Goal: Task Accomplishment & Management: Complete application form

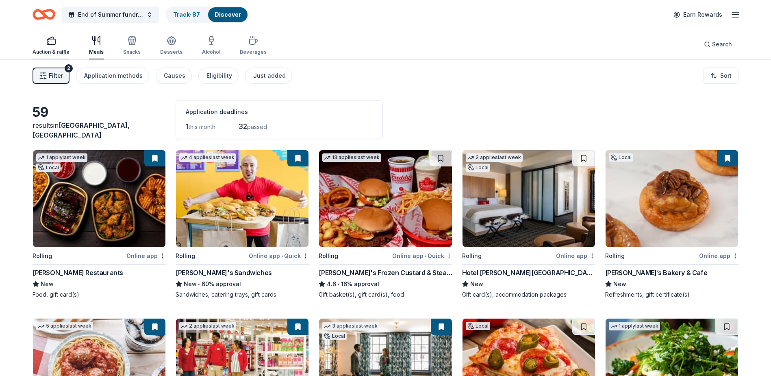
click at [54, 48] on div "Auction & raffle" at bounding box center [51, 46] width 37 height 20
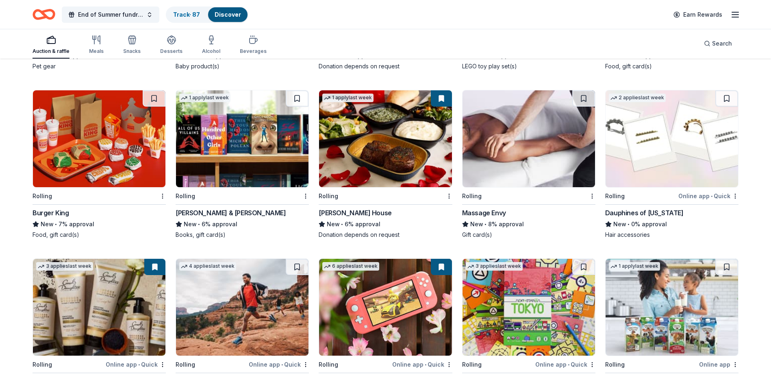
scroll to position [5240, 0]
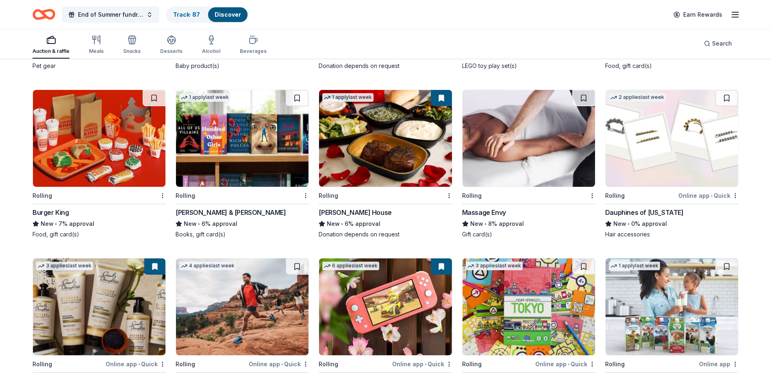
click at [546, 146] on img at bounding box center [529, 138] width 133 height 97
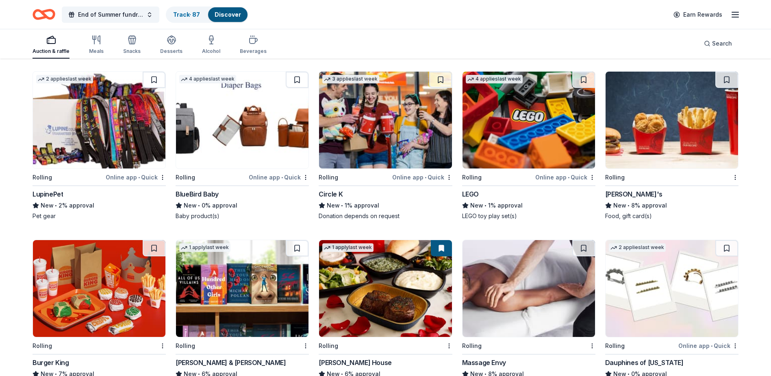
scroll to position [5070, 0]
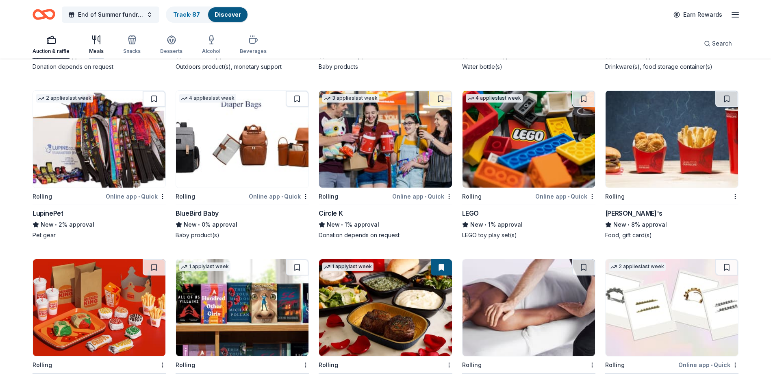
click at [97, 41] on icon "button" at bounding box center [96, 40] width 10 height 10
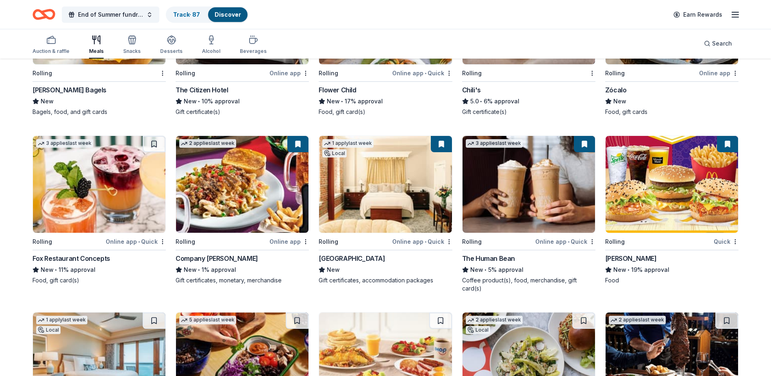
scroll to position [704, 0]
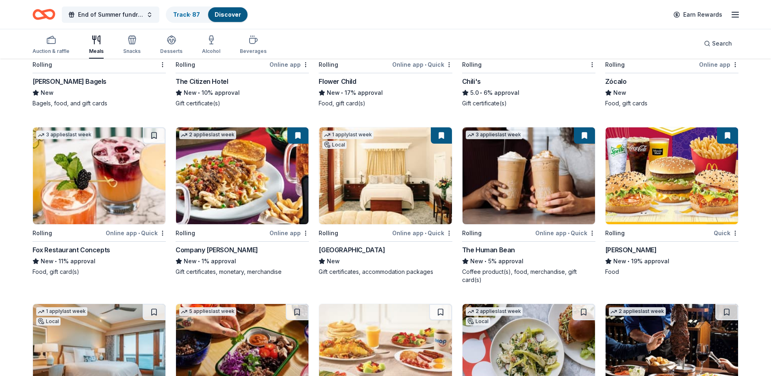
click at [109, 164] on img at bounding box center [99, 175] width 133 height 97
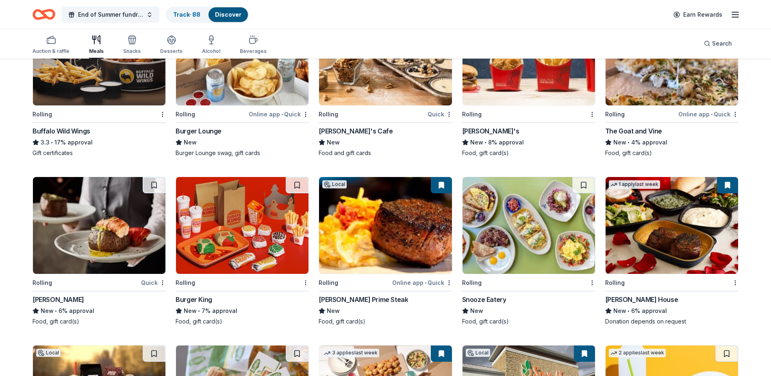
scroll to position [1171, 0]
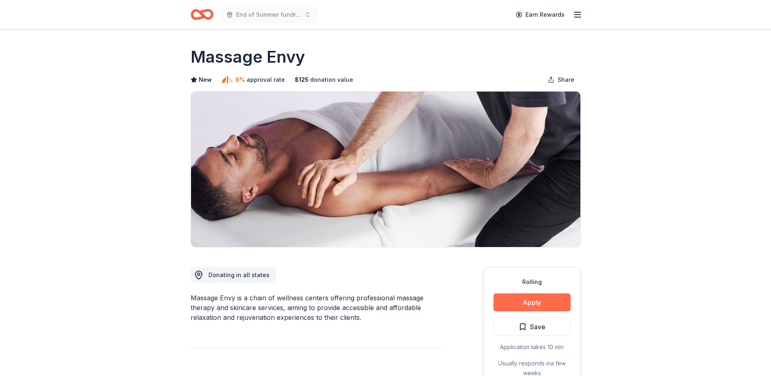
click at [529, 300] on button "Apply" at bounding box center [532, 302] width 77 height 18
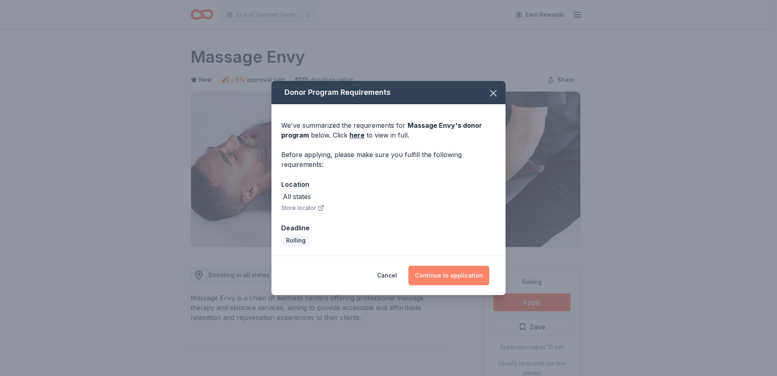
click at [439, 278] on button "Continue to application" at bounding box center [449, 275] width 81 height 20
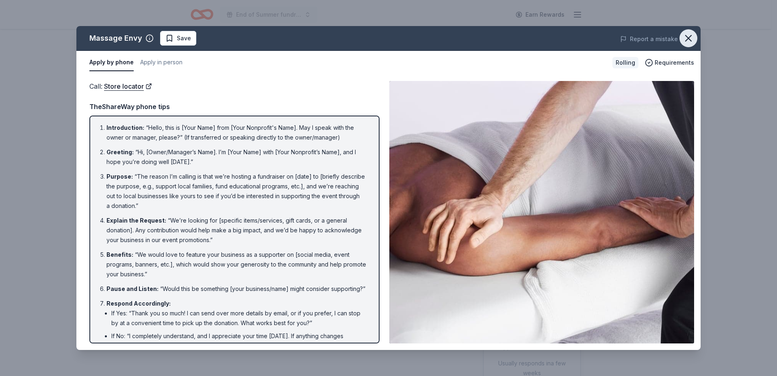
click at [688, 40] on icon "button" at bounding box center [688, 38] width 11 height 11
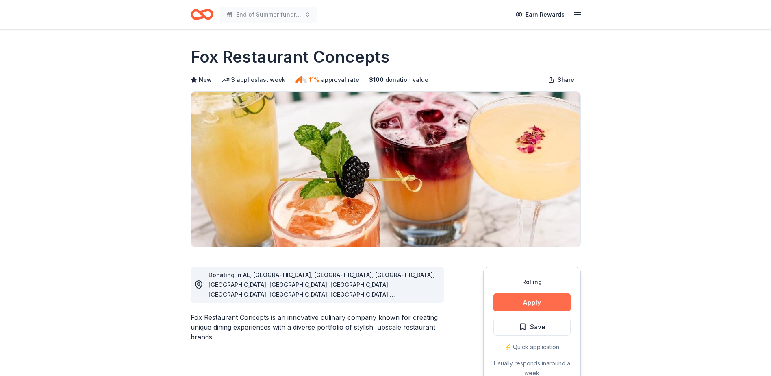
click at [517, 304] on button "Apply" at bounding box center [532, 302] width 77 height 18
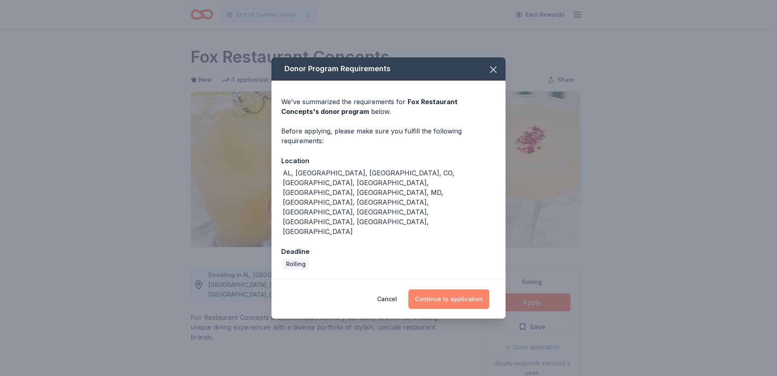
click at [450, 289] on button "Continue to application" at bounding box center [449, 299] width 81 height 20
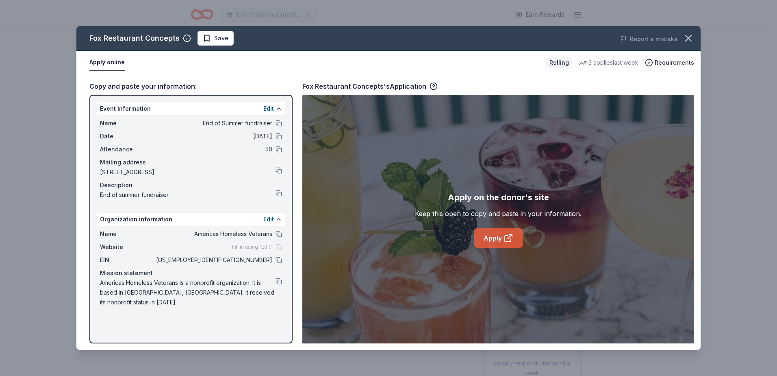
click at [492, 236] on link "Apply" at bounding box center [498, 238] width 49 height 20
click at [689, 39] on icon "button" at bounding box center [689, 38] width 6 height 6
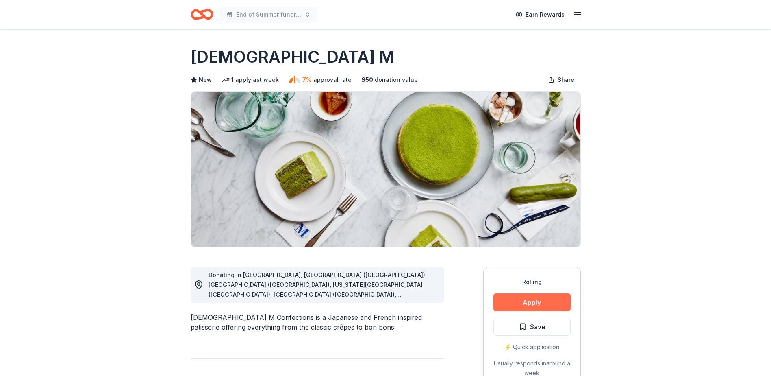
click at [520, 300] on button "Apply" at bounding box center [532, 302] width 77 height 18
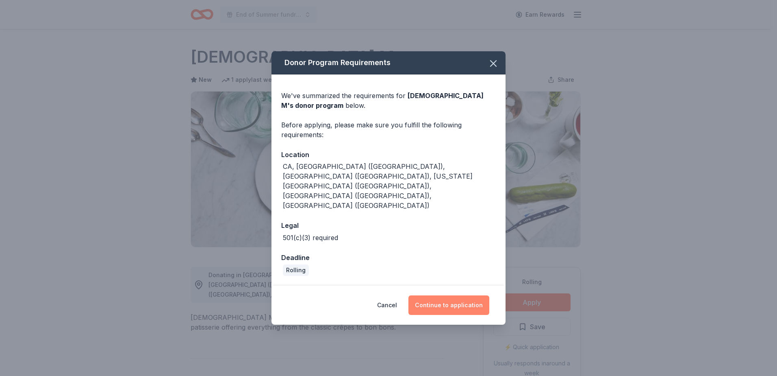
click at [438, 295] on button "Continue to application" at bounding box center [449, 305] width 81 height 20
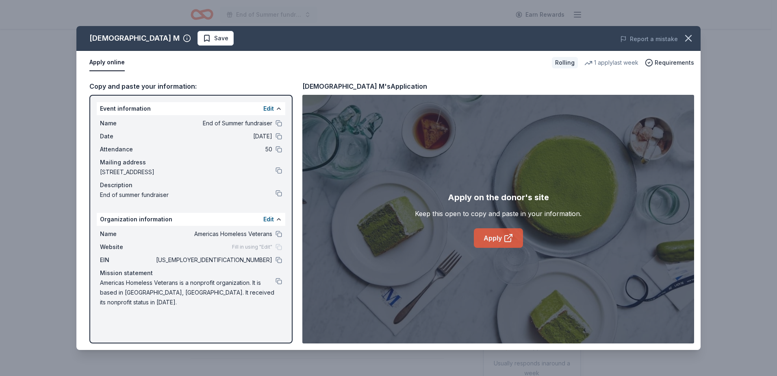
click at [502, 236] on link "Apply" at bounding box center [498, 238] width 49 height 20
click at [689, 35] on icon "button" at bounding box center [688, 38] width 11 height 11
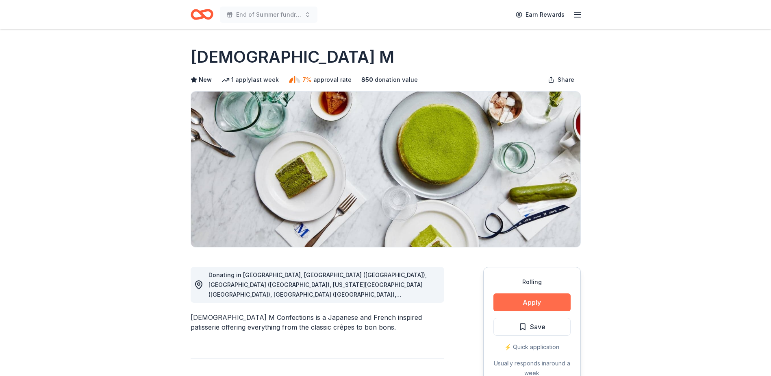
click at [538, 303] on button "Apply" at bounding box center [532, 302] width 77 height 18
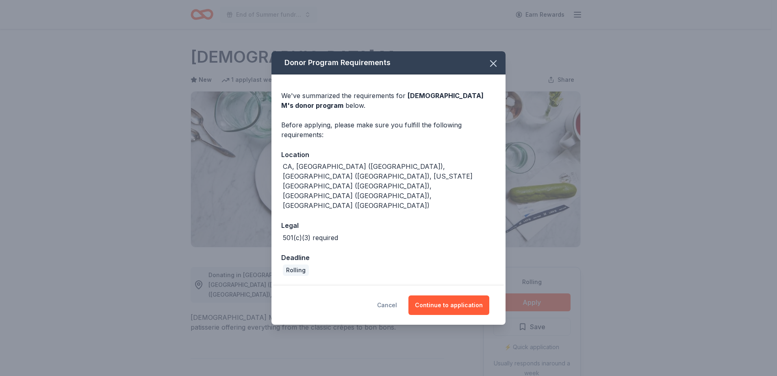
click at [396, 295] on button "Cancel" at bounding box center [387, 305] width 20 height 20
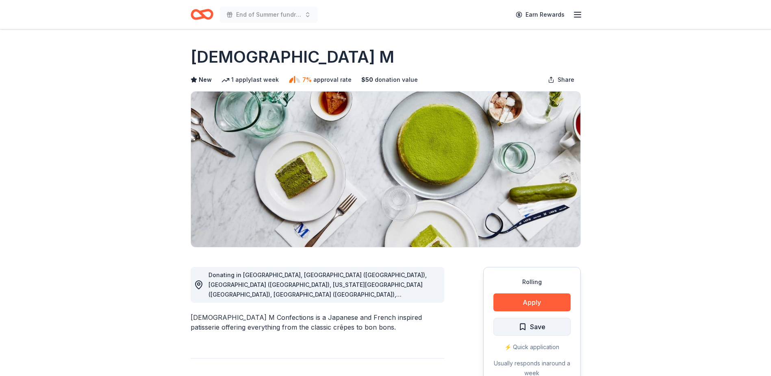
click at [519, 327] on span "Save" at bounding box center [532, 326] width 27 height 11
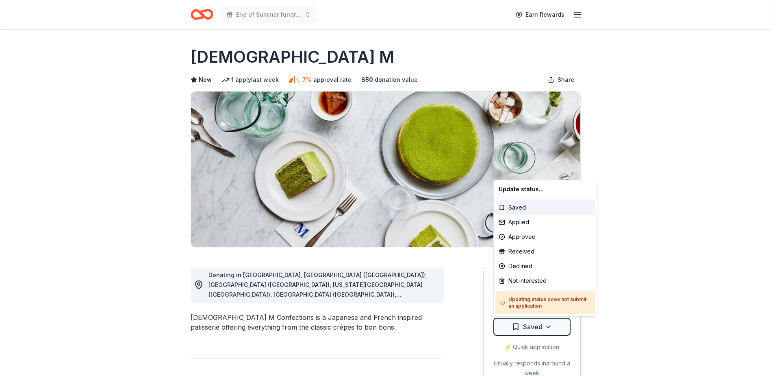
click at [519, 327] on html "End of Summer fundraiser Earn Rewards Rolling Share Lady M New 1 apply last wee…" at bounding box center [388, 188] width 777 height 376
click at [529, 218] on div "Applied" at bounding box center [546, 222] width 100 height 15
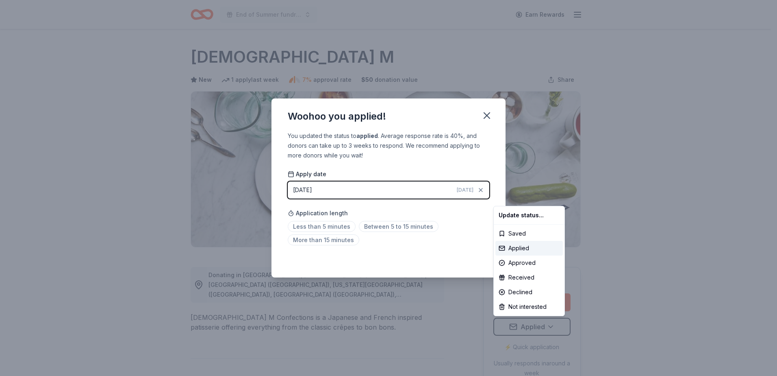
click at [333, 223] on html "End of Summer fundraiser Earn Rewards Rolling Share Lady M New 1 apply last wee…" at bounding box center [388, 188] width 777 height 376
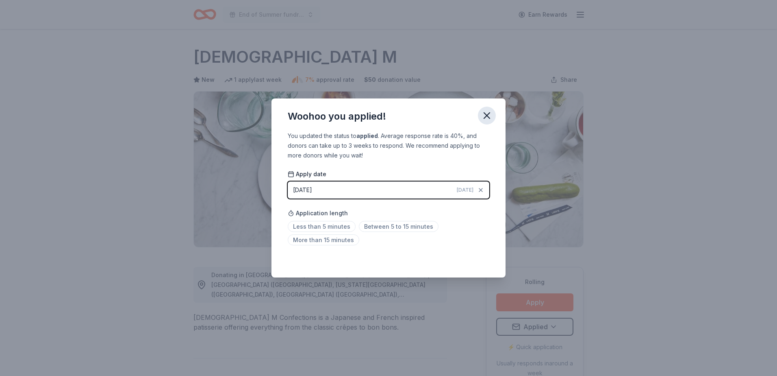
click at [488, 116] on icon "button" at bounding box center [487, 116] width 6 height 6
